Goal: Use online tool/utility: Utilize a website feature to perform a specific function

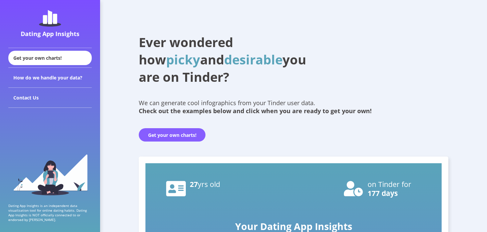
scroll to position [66, 0]
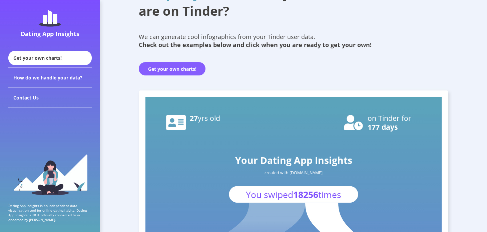
click at [182, 71] on button "Get your own charts!" at bounding box center [172, 68] width 67 height 13
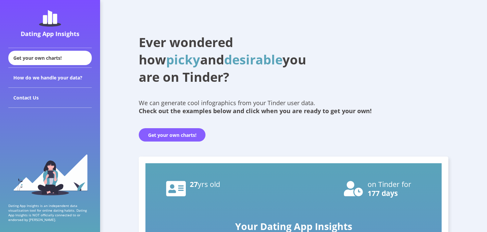
click at [171, 134] on button "Get your own charts!" at bounding box center [172, 134] width 67 height 13
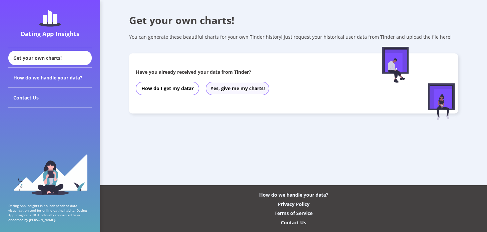
click at [218, 91] on button "Yes, give me my charts!" at bounding box center [237, 88] width 63 height 13
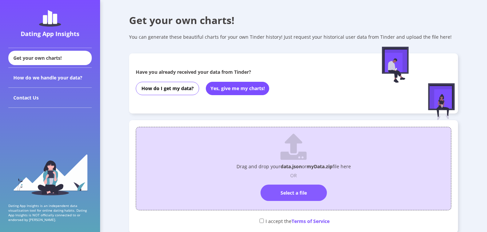
click at [277, 186] on label "Select a file" at bounding box center [294, 193] width 66 height 16
click at [294, 182] on input "Select a file" at bounding box center [294, 182] width 0 height 0
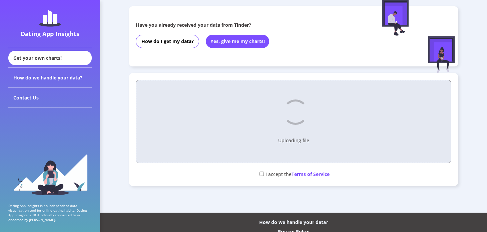
scroll to position [63, 0]
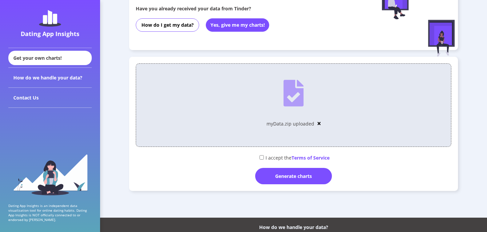
click at [261, 158] on input "checkbox" at bounding box center [262, 157] width 4 height 4
checkbox input "true"
click at [269, 175] on div "Generate charts" at bounding box center [293, 176] width 77 height 16
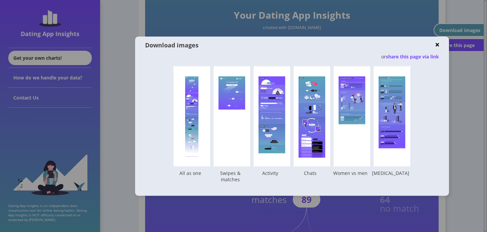
scroll to position [87, 0]
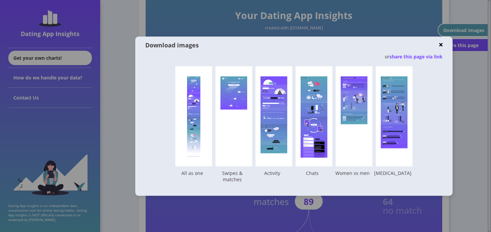
click at [129, 157] on div at bounding box center [245, 116] width 491 height 232
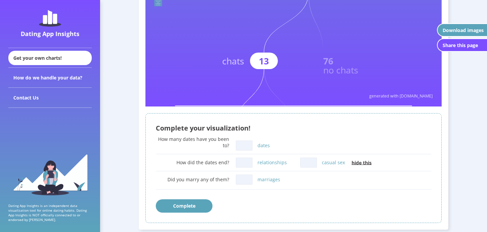
scroll to position [304, 0]
click at [250, 183] on input "marriages" at bounding box center [244, 179] width 17 height 10
type input "0"
click at [247, 162] on input "relationships" at bounding box center [244, 162] width 17 height 10
click at [311, 162] on input "casual sex" at bounding box center [308, 162] width 17 height 10
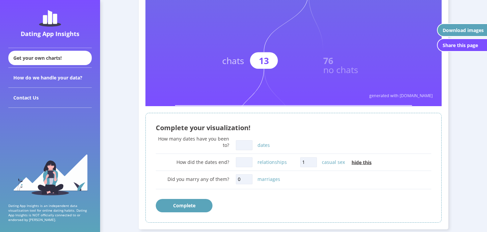
type input "1"
click at [247, 163] on input "relationships" at bounding box center [244, 162] width 17 height 10
type input "1"
click at [268, 156] on div "1 relationships" at bounding box center [268, 162] width 64 height 13
click at [309, 162] on input "1" at bounding box center [308, 162] width 17 height 10
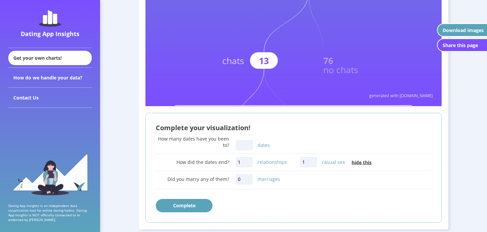
click at [247, 147] on input "dates" at bounding box center [244, 145] width 17 height 10
type input "1"
type input "2"
type input "3"
click at [199, 200] on button "Complete" at bounding box center [184, 205] width 57 height 13
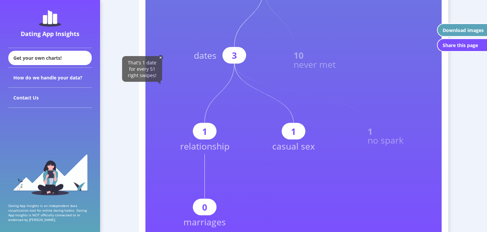
scroll to position [385, 0]
click at [162, 58] on img at bounding box center [160, 57] width 5 height 5
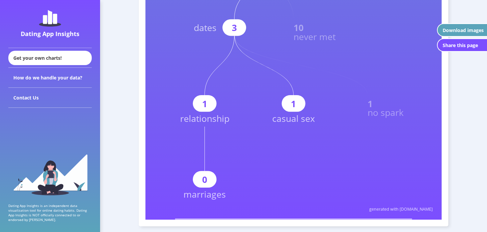
scroll to position [404, 0]
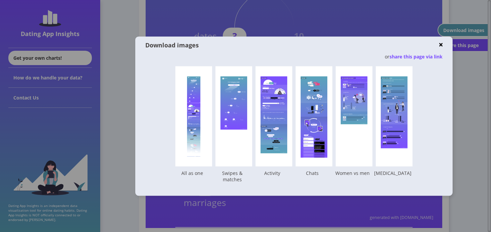
click at [117, 121] on div at bounding box center [245, 116] width 491 height 232
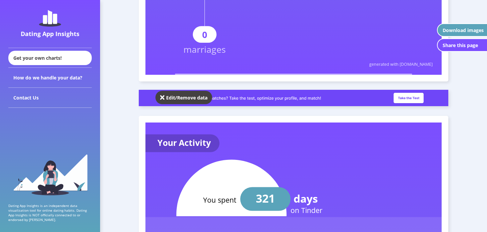
scroll to position [568, 0]
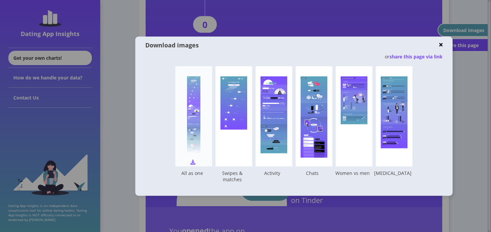
click at [191, 93] on div at bounding box center [193, 116] width 13 height 80
click at [125, 134] on div at bounding box center [245, 116] width 491 height 232
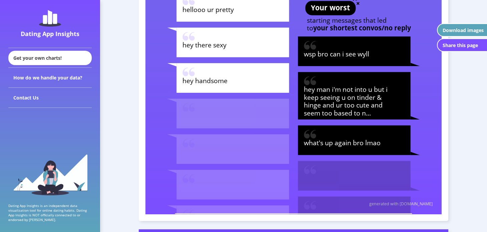
scroll to position [2240, 0]
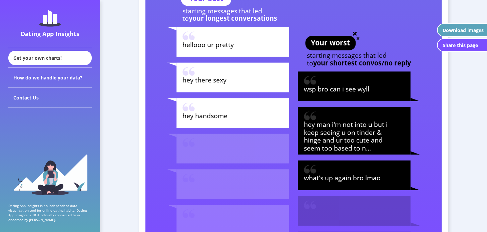
click at [212, 43] on tspan "hellooo ur pretty" at bounding box center [208, 44] width 51 height 9
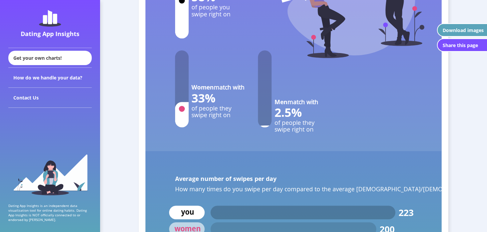
scroll to position [2777, 0]
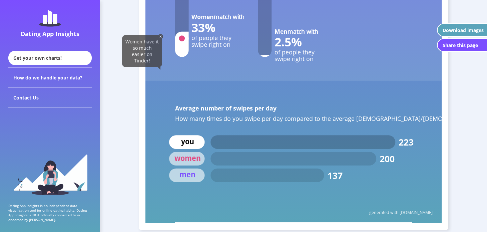
scroll to position [2847, 0]
click at [148, 51] on span "Women have it so much easier on Tinder!" at bounding box center [142, 50] width 33 height 25
click at [160, 38] on img at bounding box center [160, 36] width 5 height 5
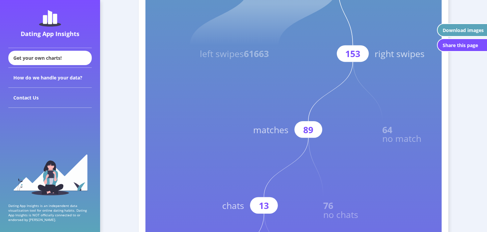
scroll to position [0, 0]
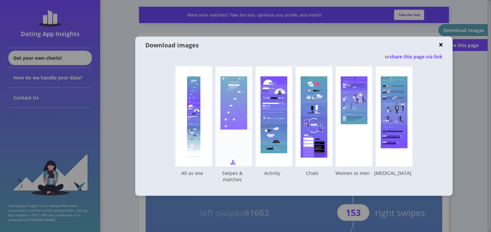
click at [230, 110] on rect at bounding box center [233, 102] width 27 height 53
click at [129, 130] on div at bounding box center [245, 116] width 491 height 232
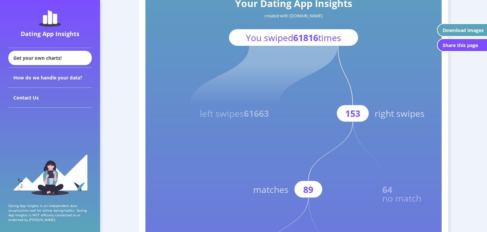
scroll to position [98, 0]
